Goal: Contribute content

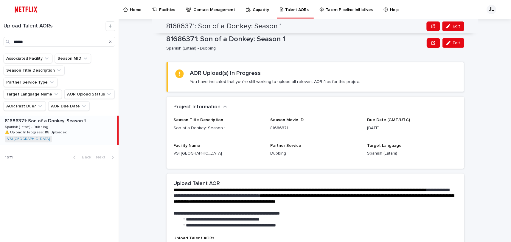
scroll to position [340, 0]
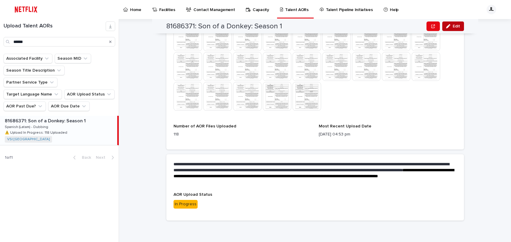
click at [448, 29] on button "Edit" at bounding box center [454, 26] width 22 height 10
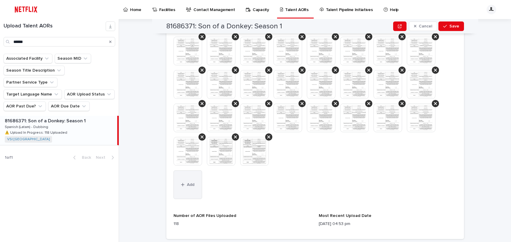
click at [182, 189] on button "Add" at bounding box center [188, 184] width 29 height 29
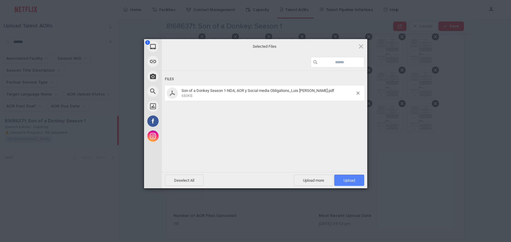
click at [352, 183] on span "Upload 1" at bounding box center [349, 179] width 30 height 11
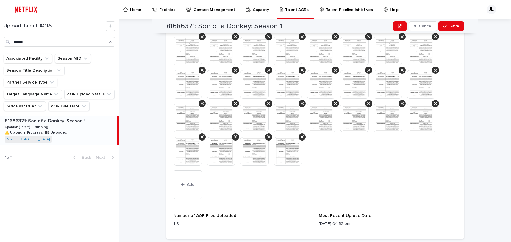
click at [251, 149] on img at bounding box center [254, 151] width 29 height 29
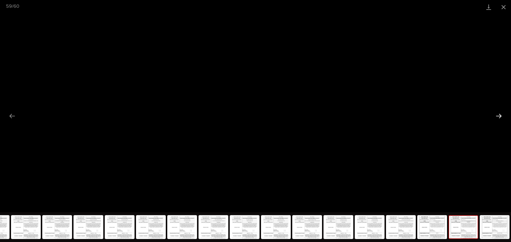
click at [501, 119] on button "Next slide" at bounding box center [499, 116] width 13 height 12
click at [14, 115] on button "Previous slide" at bounding box center [12, 116] width 13 height 12
click at [503, 8] on button "Close gallery" at bounding box center [503, 7] width 15 height 14
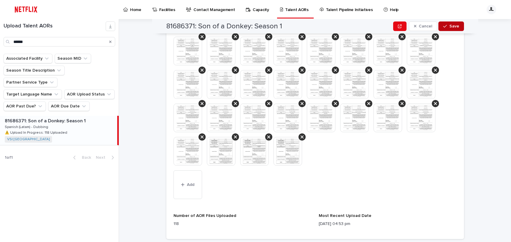
click at [450, 26] on span "Save" at bounding box center [455, 26] width 10 height 4
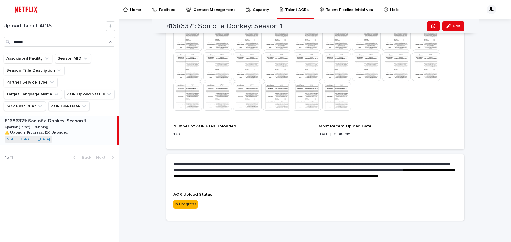
click at [411, 117] on div "Upload Talent AORs This file cannot be opened Download File Number of AOR Files…" at bounding box center [314, 19] width 283 height 246
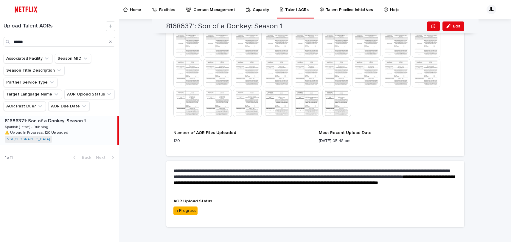
scroll to position [332, 0]
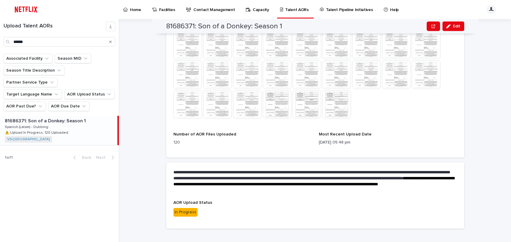
click at [334, 102] on img at bounding box center [336, 104] width 29 height 29
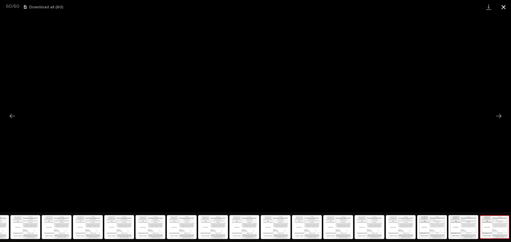
click at [504, 6] on button "Close gallery" at bounding box center [503, 7] width 15 height 14
